Goal: Task Accomplishment & Management: Use online tool/utility

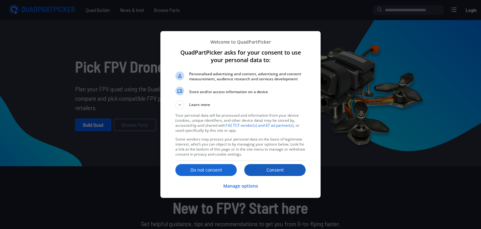
click at [296, 168] on p "Consent" at bounding box center [274, 170] width 61 height 6
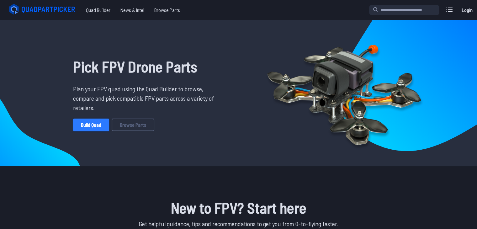
click at [100, 124] on link "Build Quad" at bounding box center [91, 124] width 36 height 13
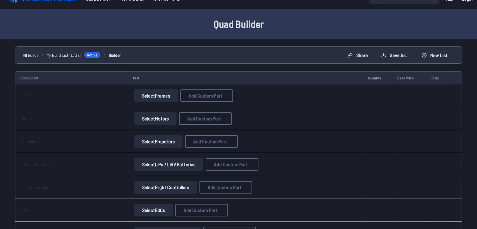
scroll to position [31, 0]
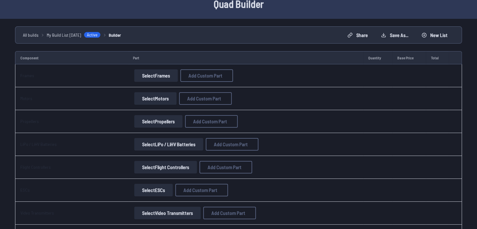
click at [147, 76] on button "Select Frames" at bounding box center [156, 75] width 44 height 13
click at [158, 70] on button "Select Frames" at bounding box center [156, 75] width 44 height 13
click at [149, 72] on button "Select Frames" at bounding box center [156, 75] width 44 height 13
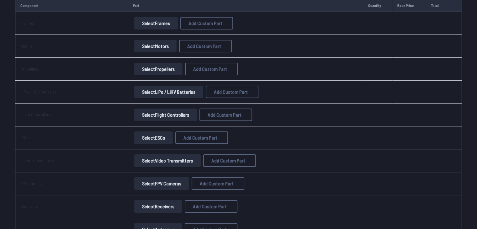
scroll to position [94, 0]
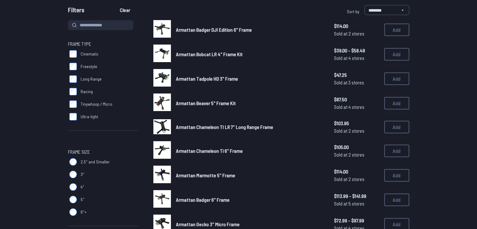
scroll to position [63, 0]
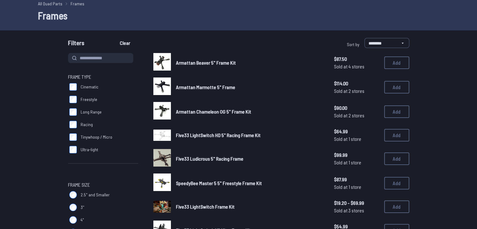
scroll to position [31, 0]
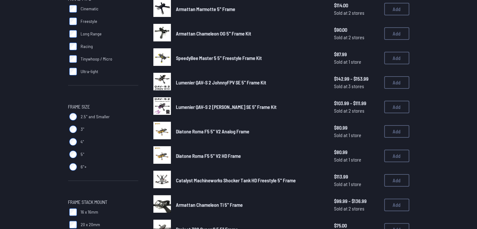
scroll to position [125, 0]
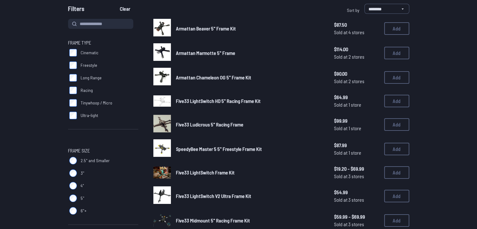
scroll to position [63, 0]
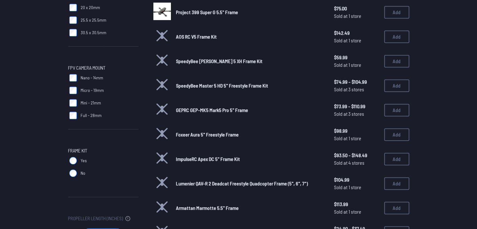
scroll to position [313, 0]
